Goal: Check status

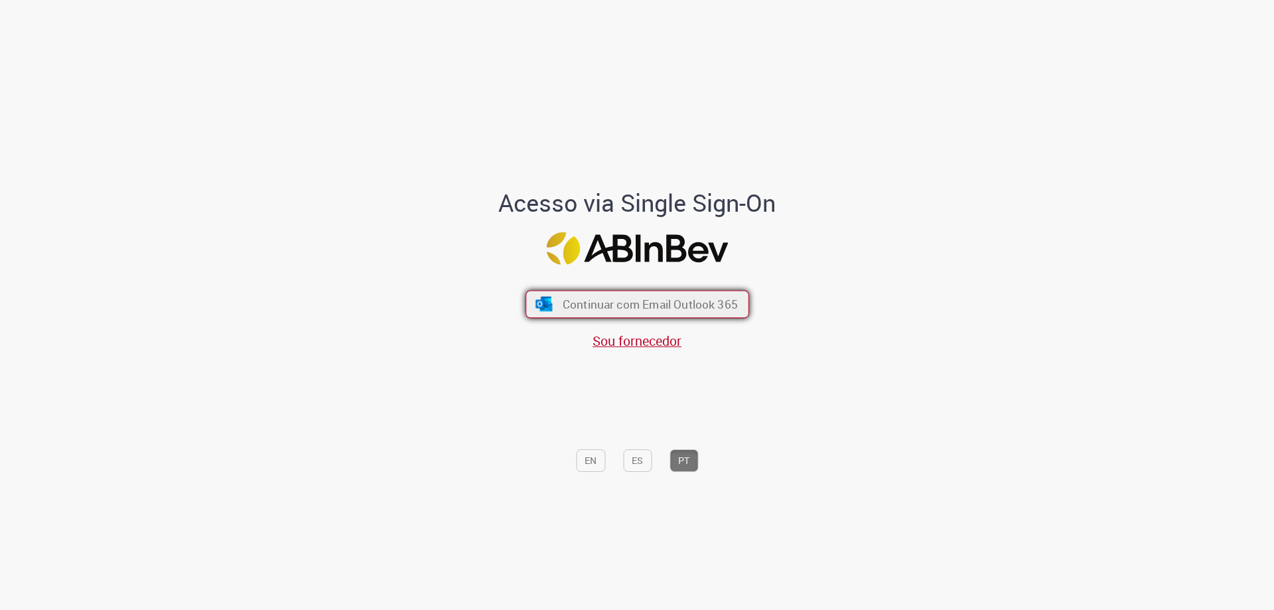
click at [589, 297] on span "Continuar com Email Outlook 365" at bounding box center [649, 304] width 175 height 15
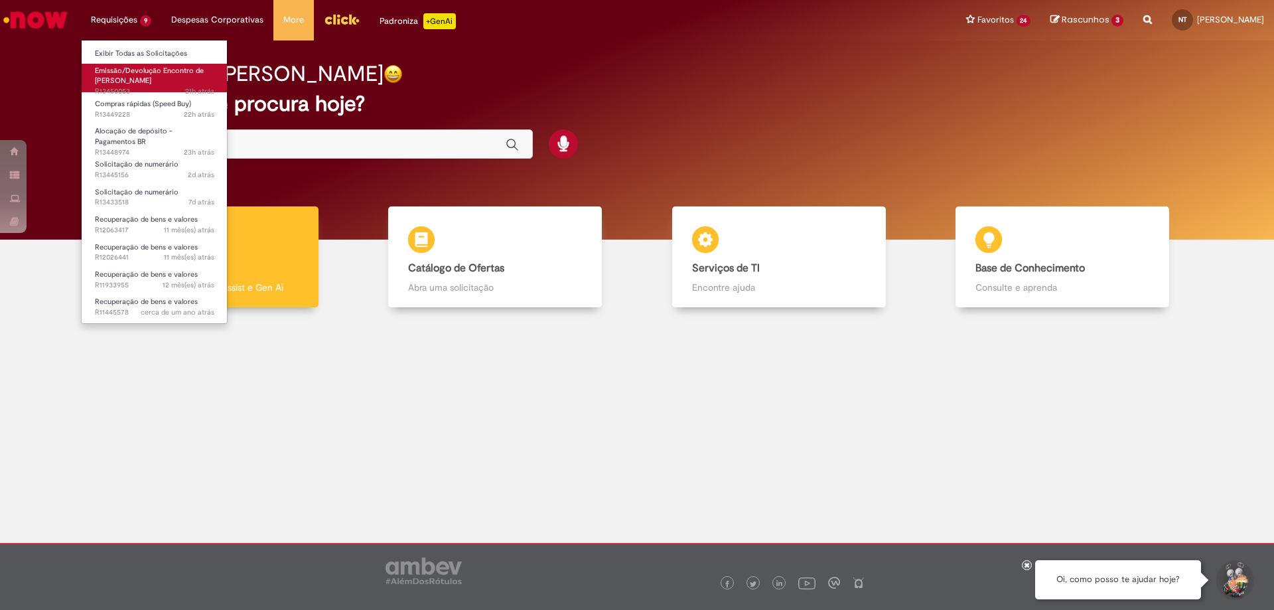
click at [131, 74] on span "Emissão/Devolução Encontro de [PERSON_NAME]" at bounding box center [149, 76] width 109 height 21
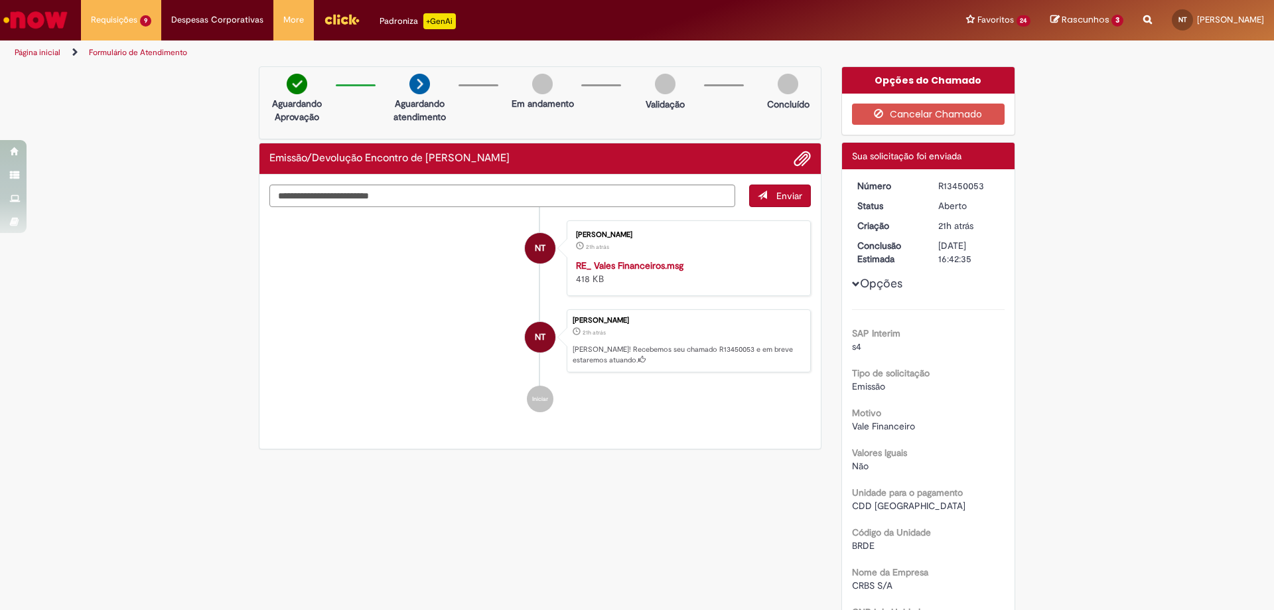
click at [950, 190] on div "R13450053" at bounding box center [969, 185] width 62 height 13
click at [949, 183] on div "R13450053" at bounding box center [969, 185] width 62 height 13
copy div "R13450053"
